Goal: Transaction & Acquisition: Purchase product/service

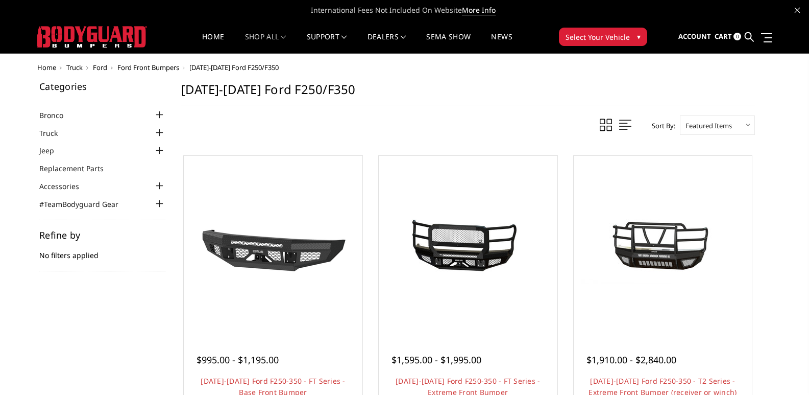
click at [161, 135] on div at bounding box center [160, 133] width 12 height 12
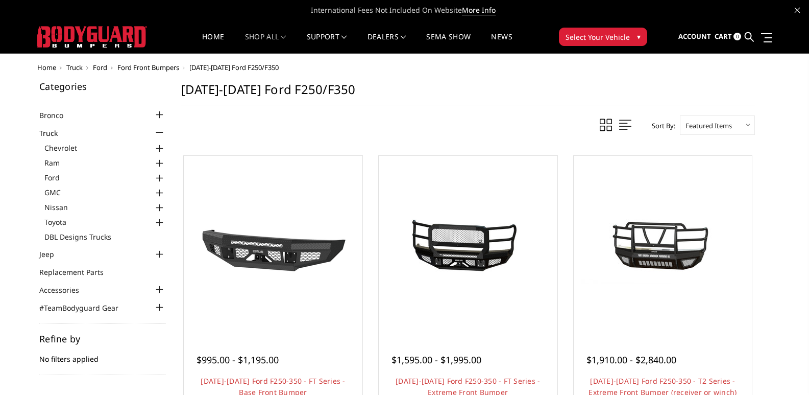
click at [158, 176] on div at bounding box center [160, 178] width 12 height 12
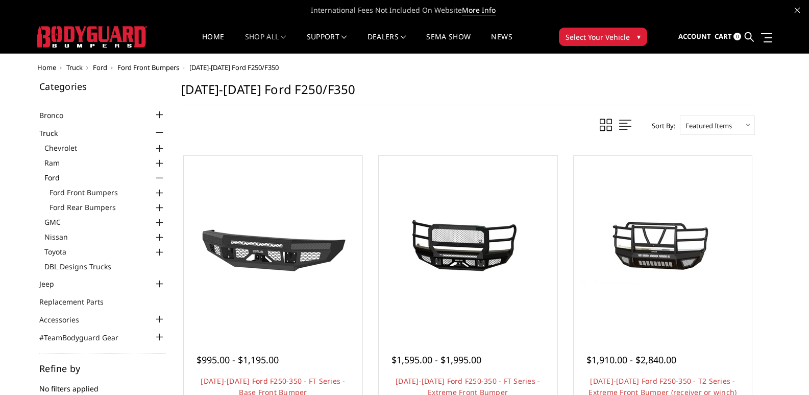
click at [157, 191] on div at bounding box center [160, 193] width 12 height 12
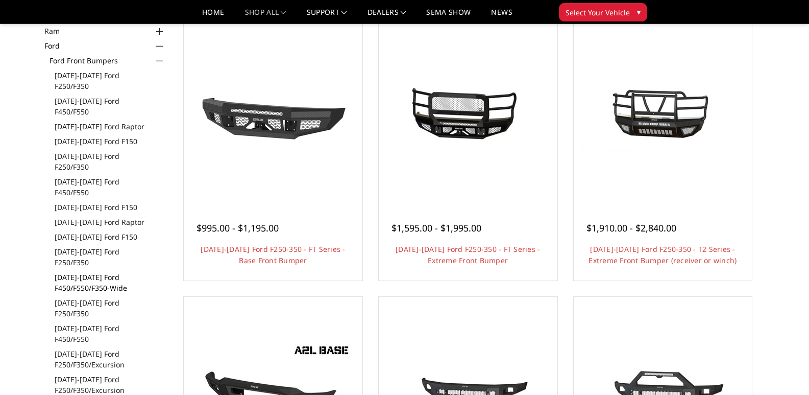
scroll to position [102, 0]
click at [91, 348] on link "[DATE]-[DATE] Ford F250/F350/Excursion" at bounding box center [110, 358] width 111 height 21
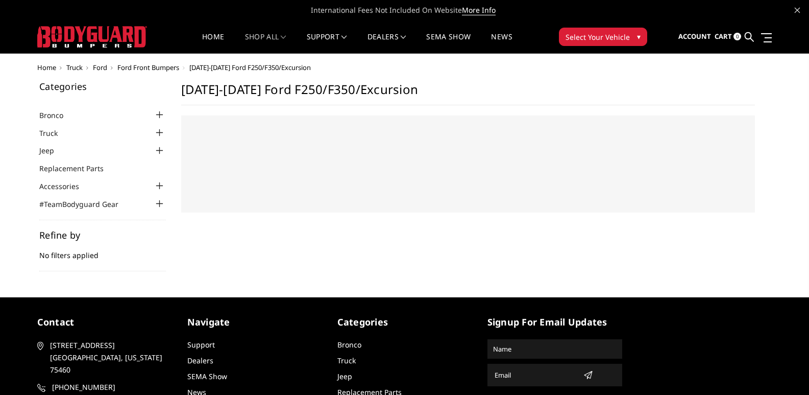
select select "US"
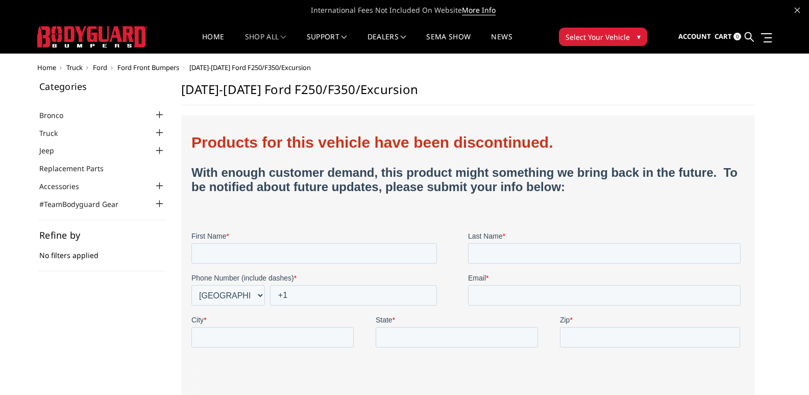
click at [603, 31] on button "Select Your Vehicle ▾" at bounding box center [603, 37] width 88 height 18
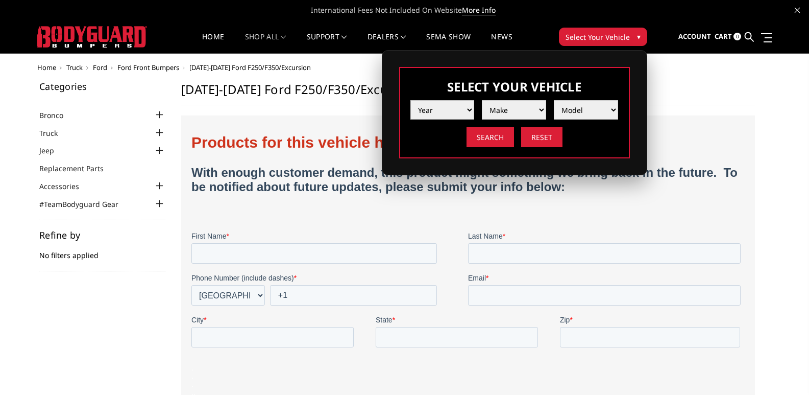
click at [465, 103] on select "Year 2025 2024 2023 2022 2021 2020 2019 2018 2017 2016 2015 2014 2013 2012 2011…" at bounding box center [442, 109] width 64 height 19
select select "yr_2006"
click at [410, 100] on select "Year 2025 2024 2023 2022 2021 2020 2019 2018 2017 2016 2015 2014 2013 2012 2011…" at bounding box center [442, 109] width 64 height 19
click at [503, 110] on select "Make Chevrolet Ford GMC Ram" at bounding box center [514, 109] width 64 height 19
select select "mk_ford"
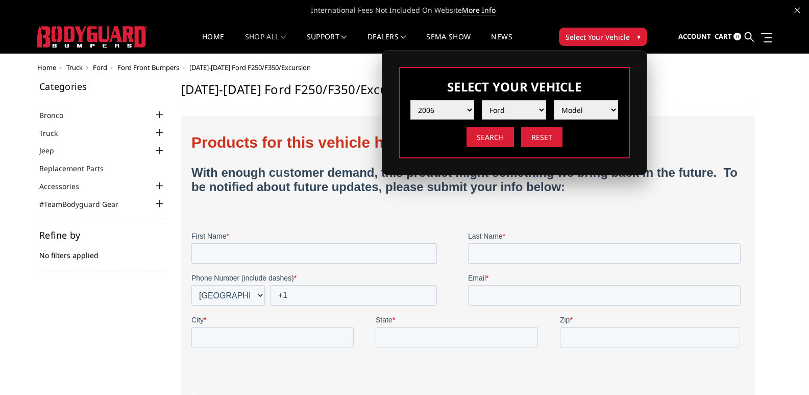
click at [482, 100] on select "Make Chevrolet Ford GMC Ram" at bounding box center [514, 109] width 64 height 19
click at [598, 114] on select "Model Excursion F250 / F350 F250 / F350" at bounding box center [586, 109] width 64 height 19
select select "md_f250-f350"
click at [554, 100] on select "Model Excursion F250 / F350 F250 / F350" at bounding box center [586, 109] width 64 height 19
click at [500, 138] on input "Search" at bounding box center [490, 137] width 47 height 20
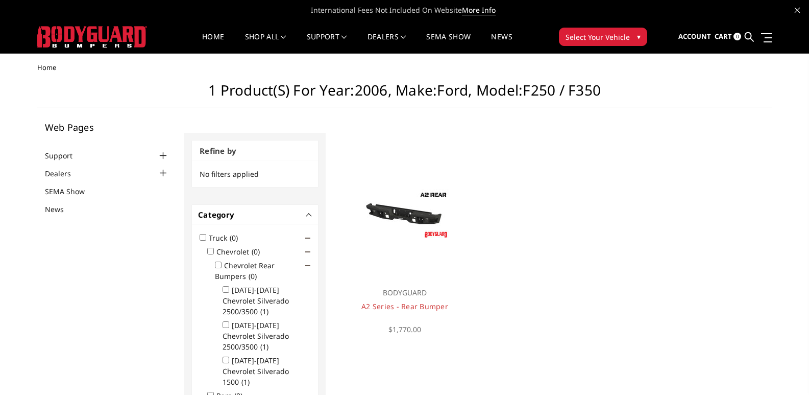
click at [593, 43] on button "Select Your Vehicle ▾" at bounding box center [603, 37] width 88 height 18
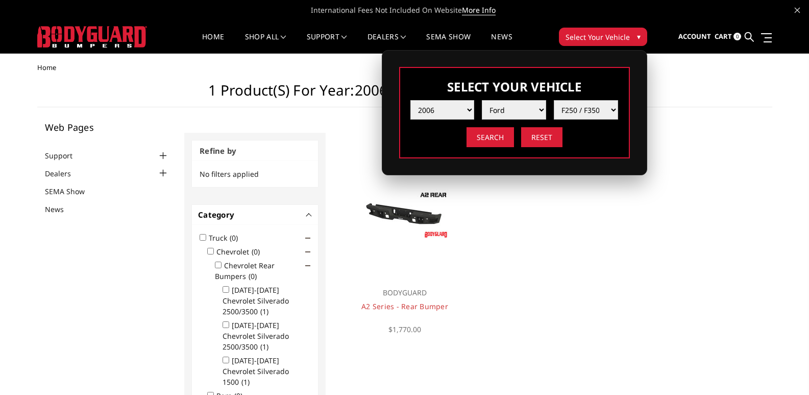
click at [606, 112] on select "Model Excursion F250 / F350 F250 / F350" at bounding box center [586, 109] width 64 height 19
select select "md_excursion-f250-f350"
click at [554, 100] on select "Model Excursion F250 / F350 F250 / F350" at bounding box center [586, 109] width 64 height 19
click at [478, 133] on input "Search" at bounding box center [490, 137] width 47 height 20
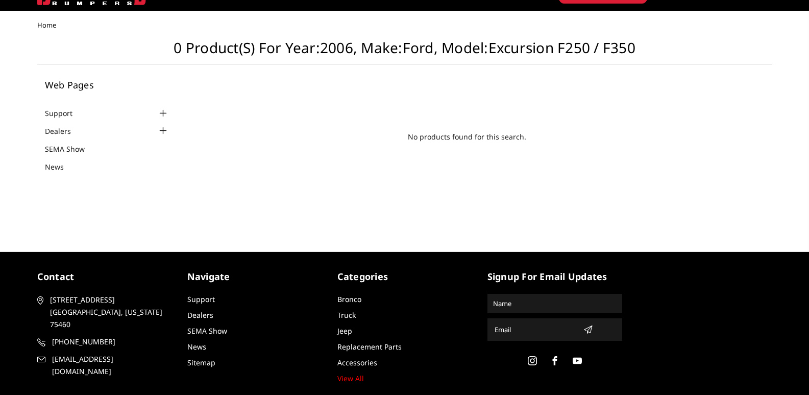
scroll to position [54, 0]
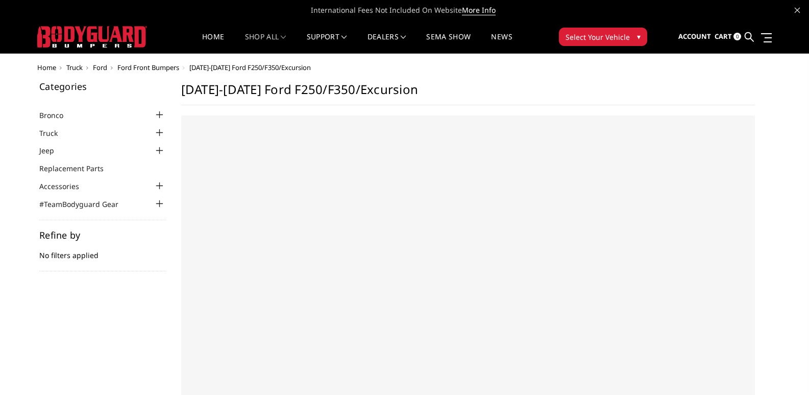
select select "US"
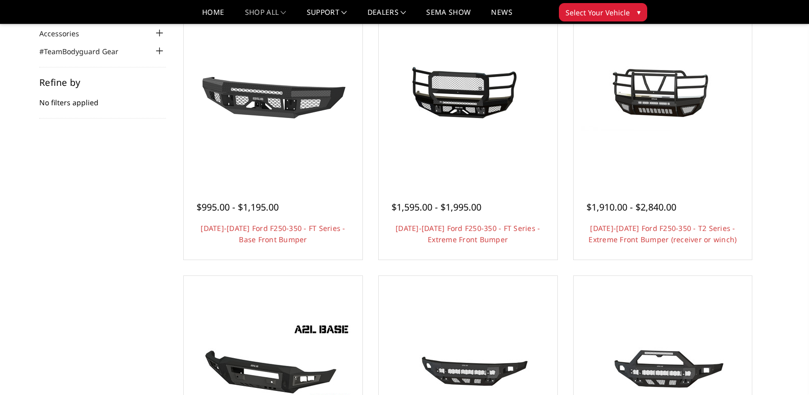
scroll to position [102, 0]
